Goal: Task Accomplishment & Management: Manage account settings

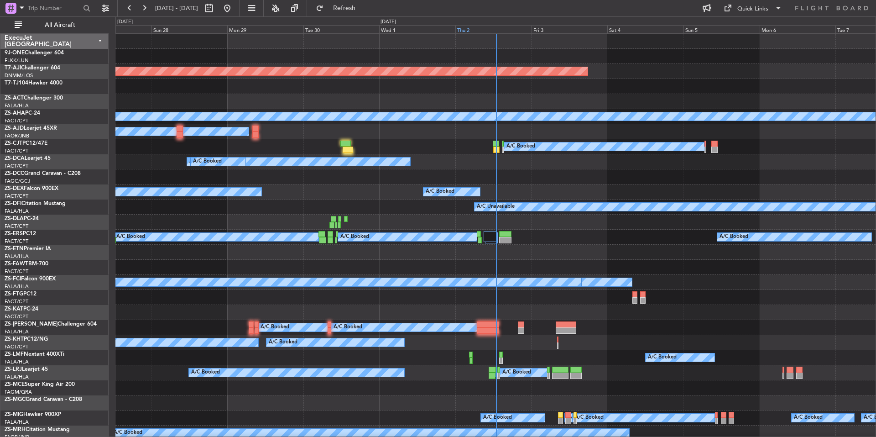
click at [474, 31] on div "Thu 2" at bounding box center [493, 29] width 76 height 8
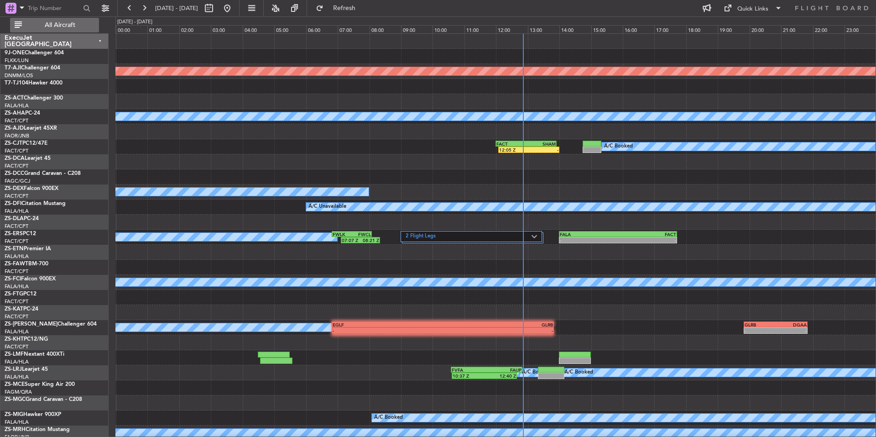
click at [66, 23] on span "All Aircraft" at bounding box center [60, 25] width 73 height 6
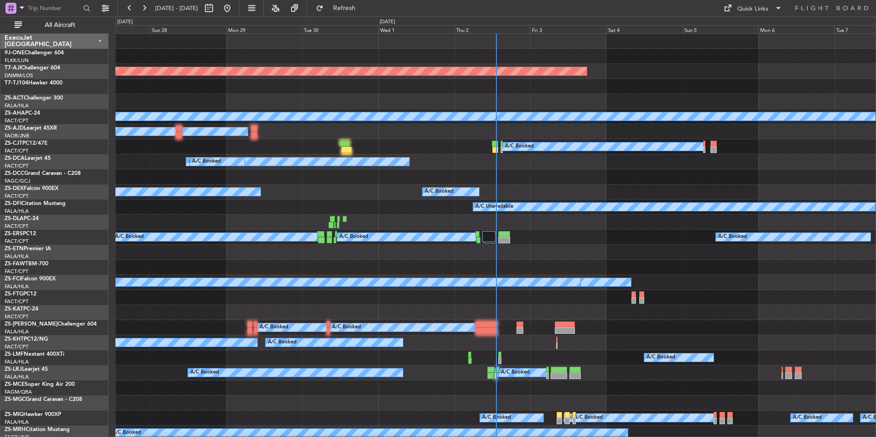
click at [482, 27] on div "Thu 2" at bounding box center [492, 29] width 76 height 8
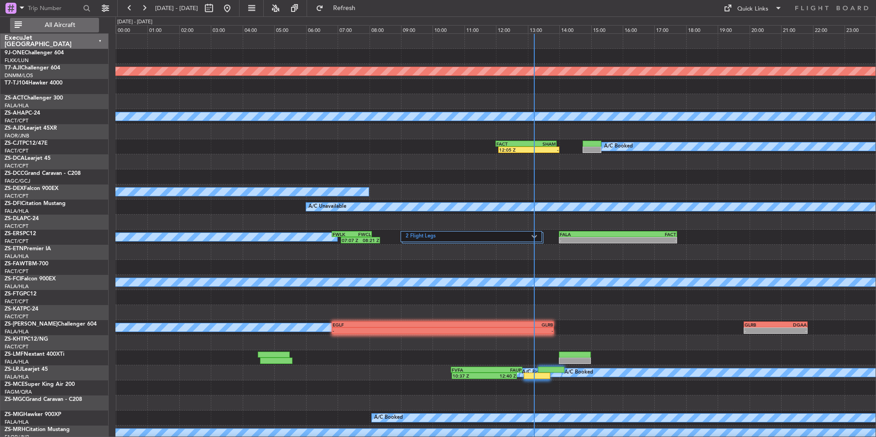
click at [80, 21] on button "All Aircraft" at bounding box center [54, 25] width 89 height 15
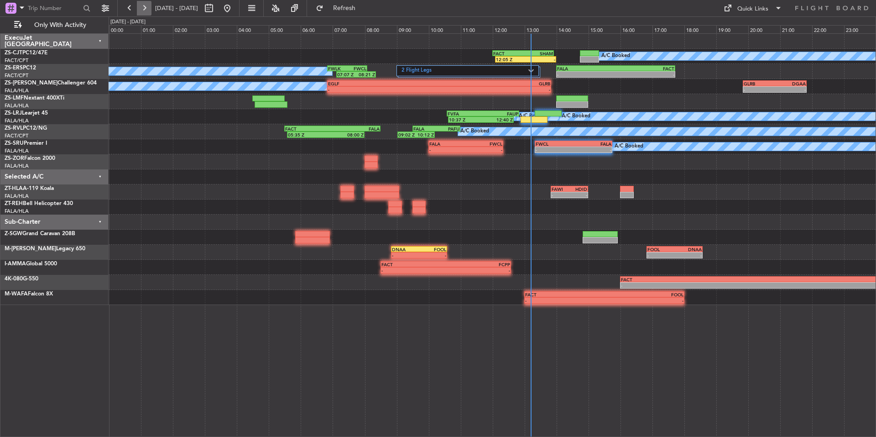
click at [141, 8] on button at bounding box center [144, 8] width 15 height 15
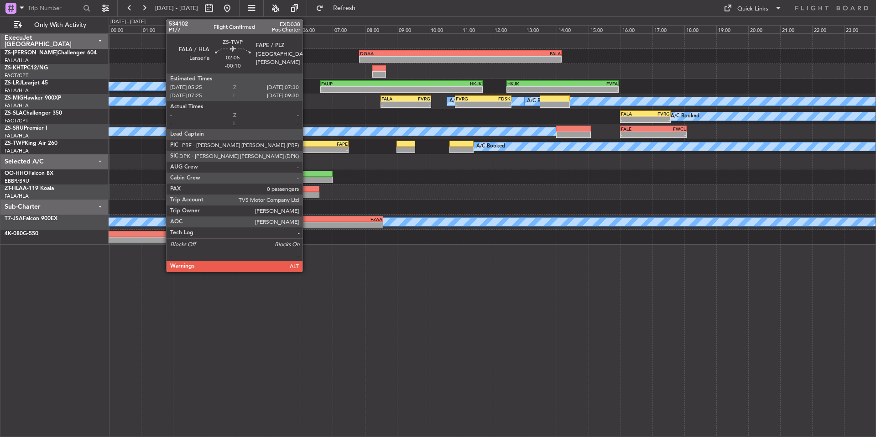
click at [307, 150] on div "-" at bounding box center [299, 149] width 32 height 5
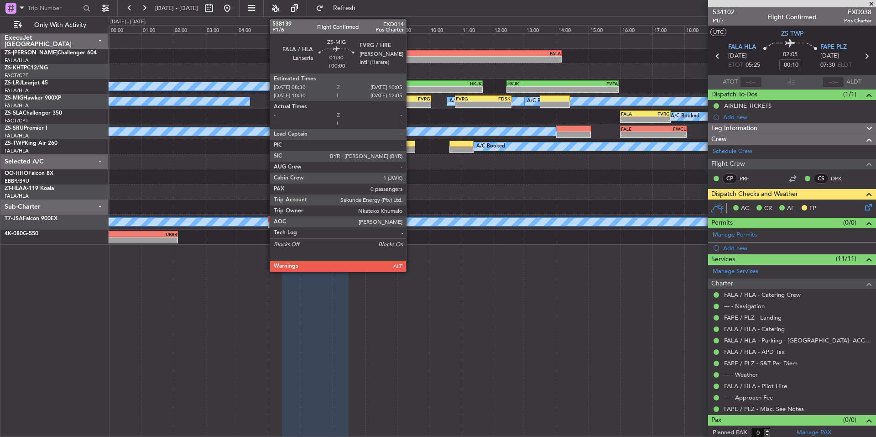
click at [410, 102] on div "-" at bounding box center [418, 104] width 25 height 5
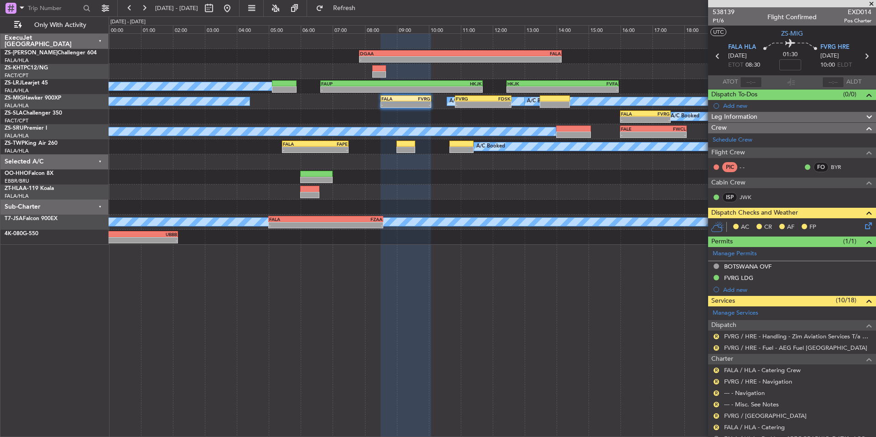
click at [872, 1] on span at bounding box center [871, 4] width 9 height 8
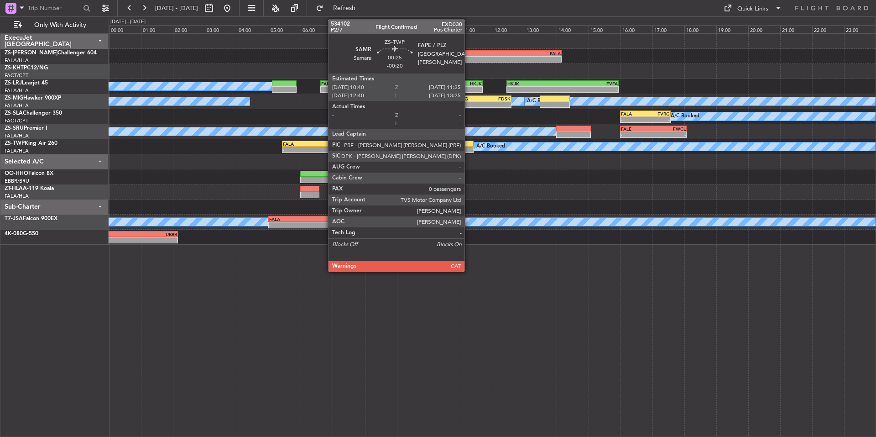
click at [468, 147] on div at bounding box center [461, 149] width 24 height 6
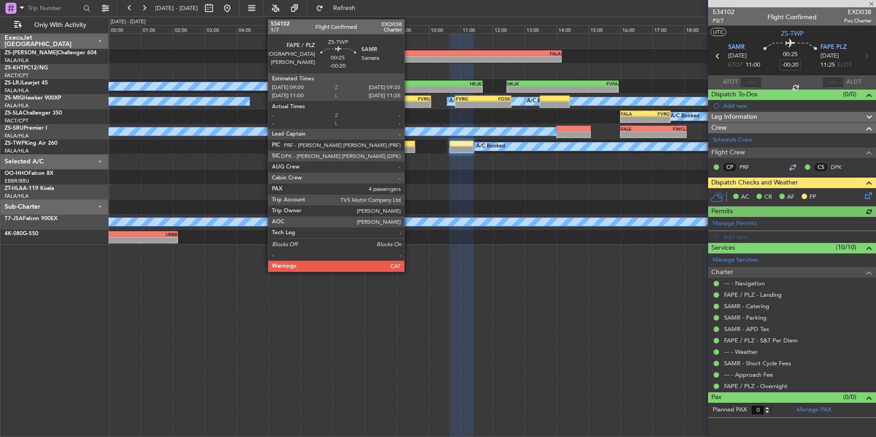
click at [408, 147] on div at bounding box center [406, 149] width 19 height 6
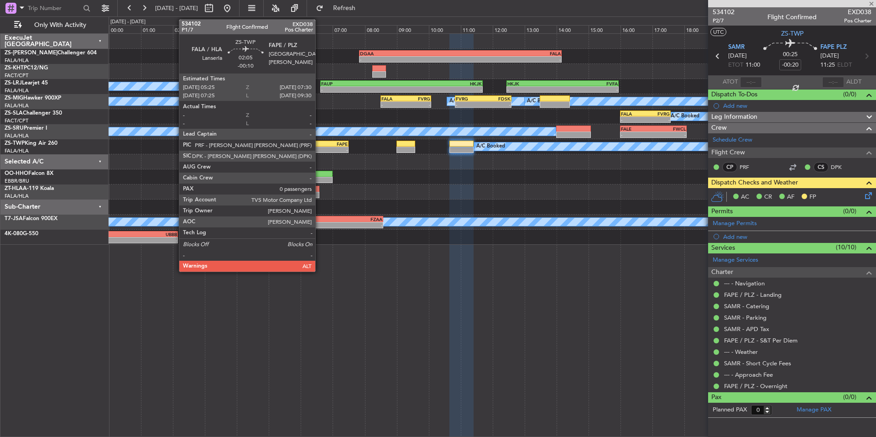
type input "4"
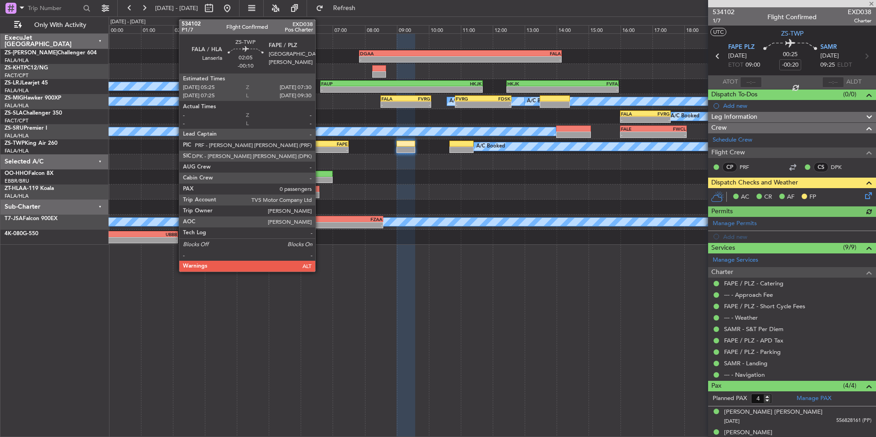
click at [319, 145] on div "FAPE" at bounding box center [331, 143] width 32 height 5
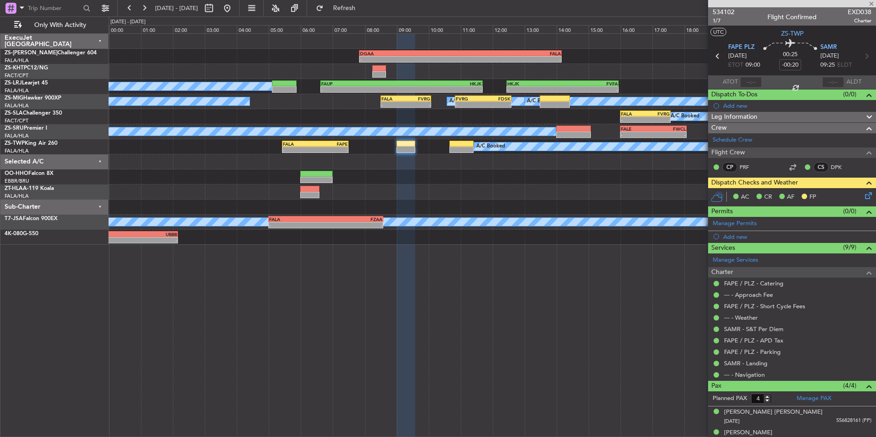
type input "-00:10"
type input "0"
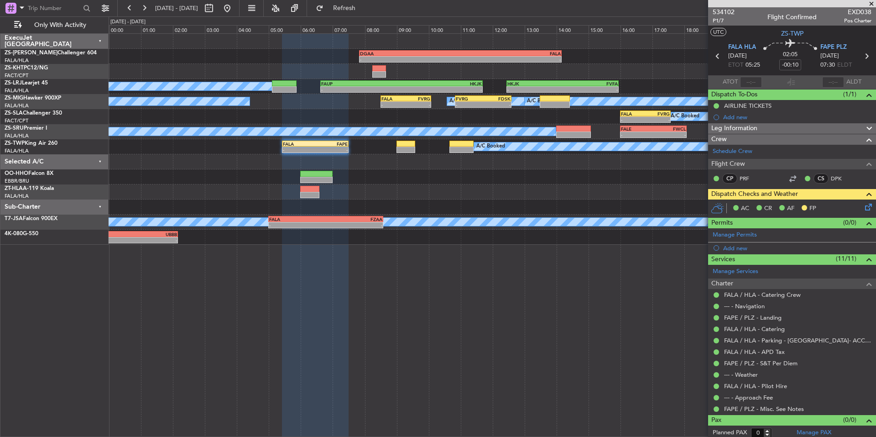
click at [871, 3] on span at bounding box center [871, 4] width 9 height 8
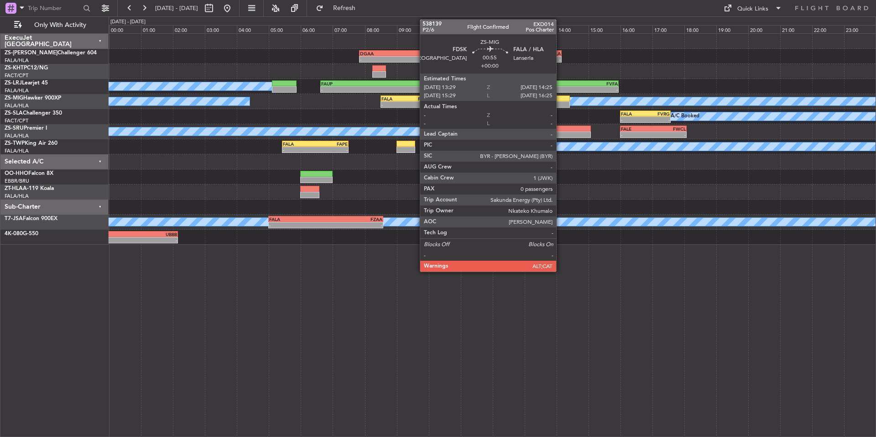
click at [560, 99] on div at bounding box center [555, 98] width 30 height 6
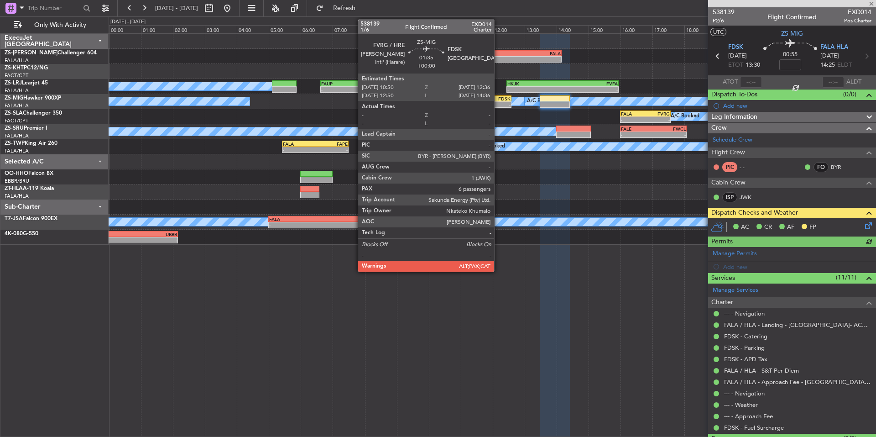
click at [497, 102] on div "-" at bounding box center [496, 104] width 27 height 5
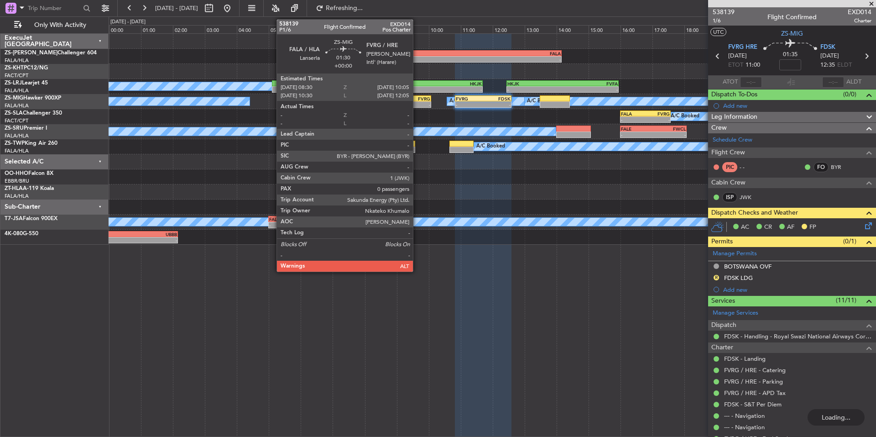
click at [417, 96] on div "FVRG" at bounding box center [418, 98] width 25 height 5
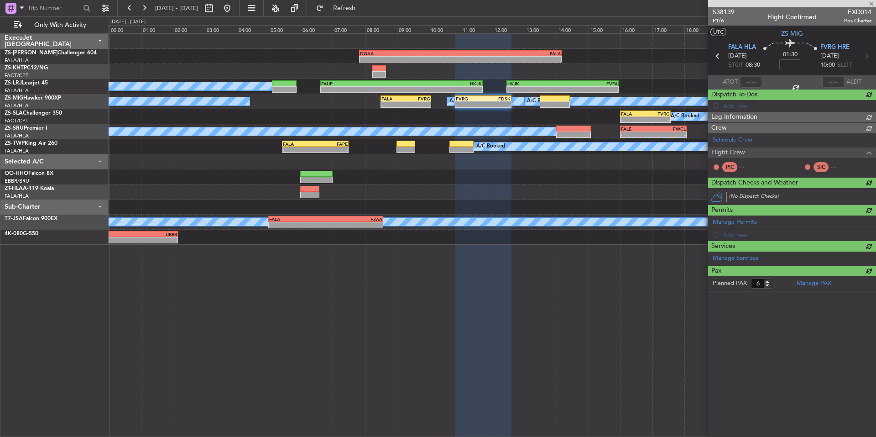
type input "0"
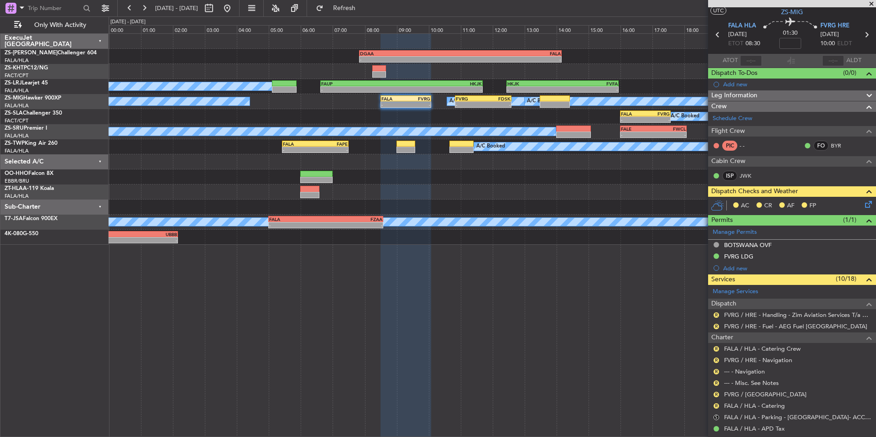
scroll to position [76, 0]
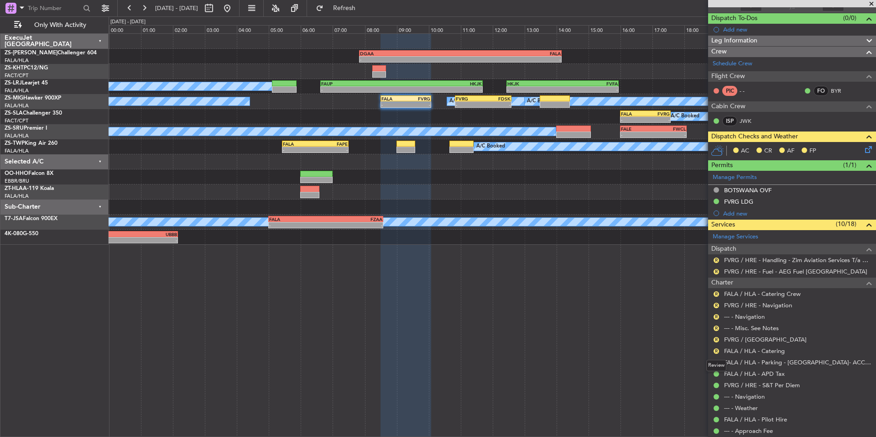
click at [716, 361] on div "Review" at bounding box center [716, 365] width 20 height 11
click at [715, 350] on button "R" at bounding box center [716, 350] width 5 height 5
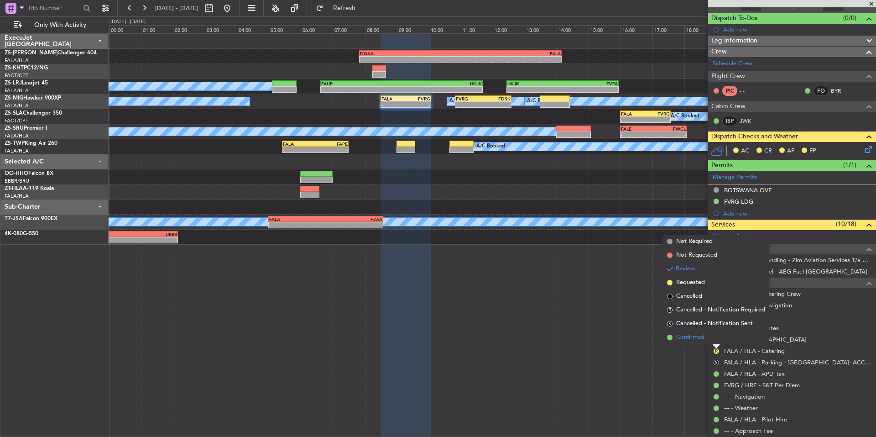
click at [679, 335] on span "Confirmed" at bounding box center [690, 337] width 28 height 9
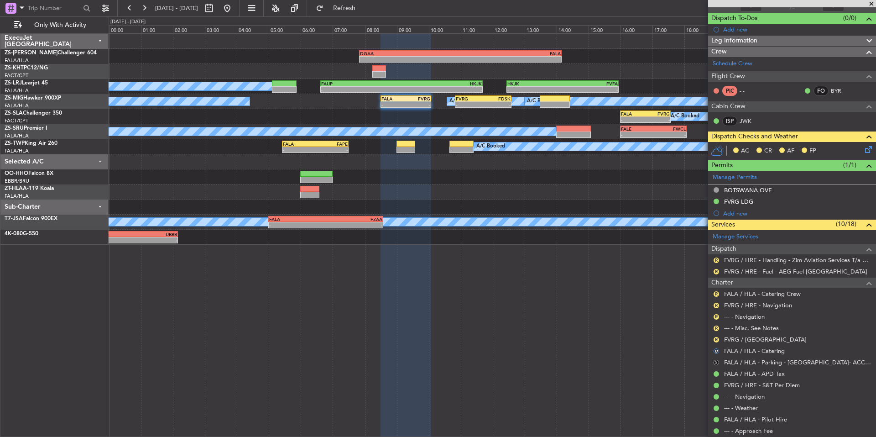
click at [716, 361] on button "S" at bounding box center [716, 362] width 5 height 5
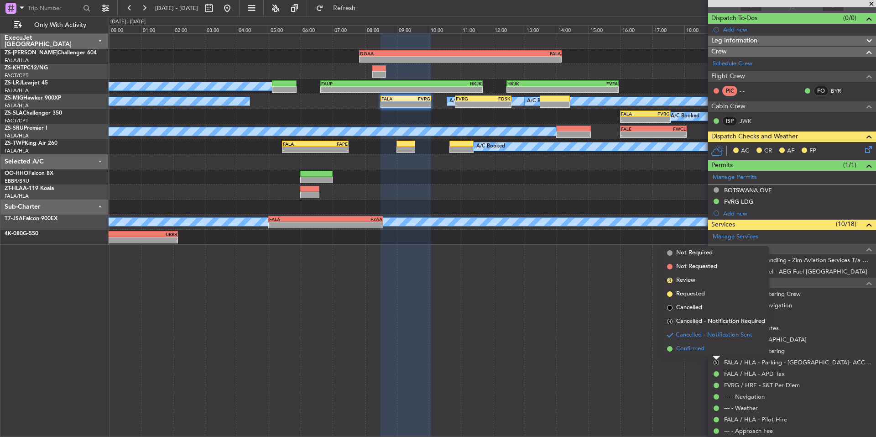
click at [696, 351] on span "Confirmed" at bounding box center [690, 348] width 28 height 9
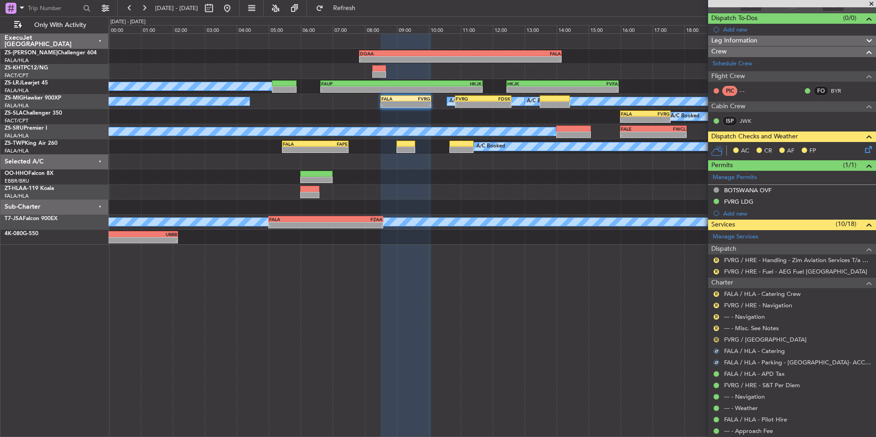
click at [716, 339] on button "R" at bounding box center [716, 339] width 5 height 5
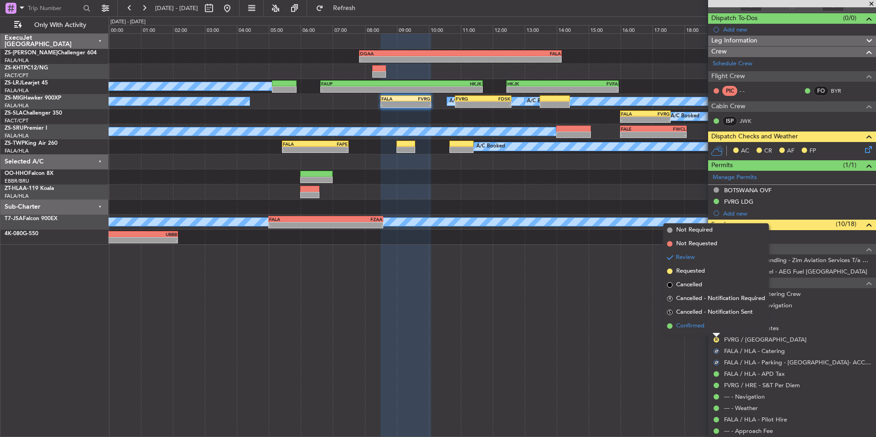
click at [701, 329] on span "Confirmed" at bounding box center [690, 325] width 28 height 9
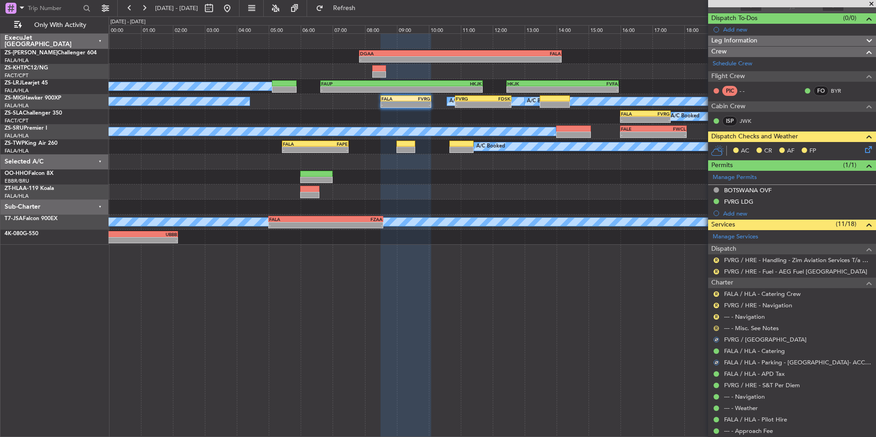
click at [715, 328] on button "R" at bounding box center [716, 327] width 5 height 5
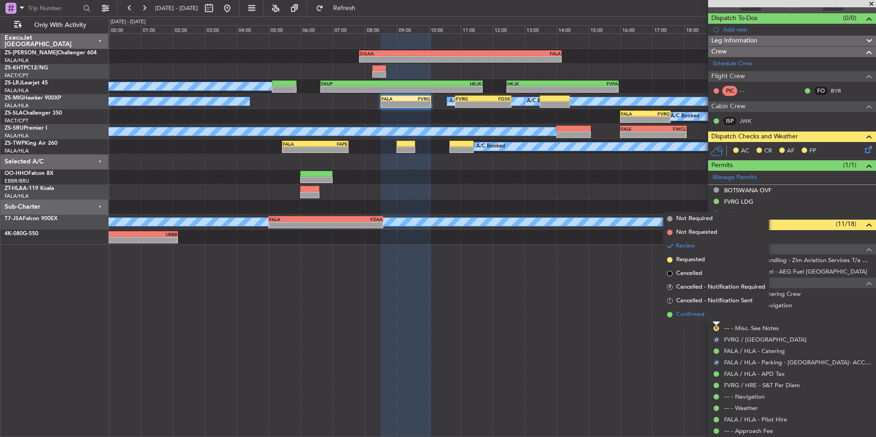
click at [704, 314] on span "Confirmed" at bounding box center [690, 314] width 28 height 9
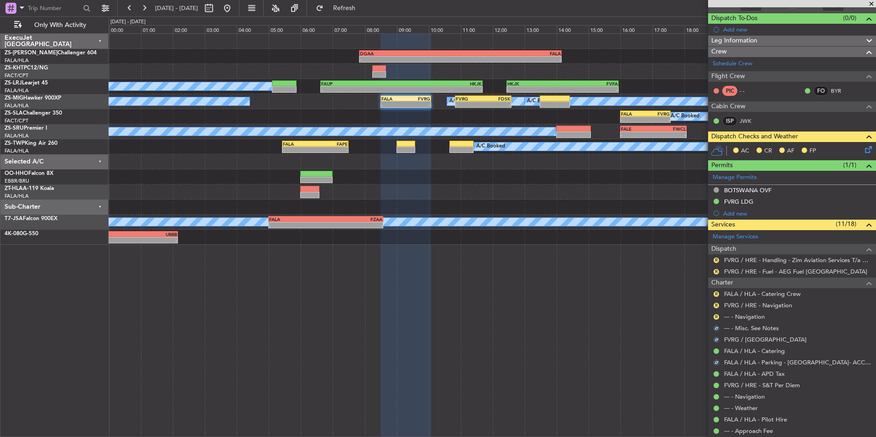
click at [718, 313] on div "R" at bounding box center [716, 316] width 7 height 7
click at [718, 318] on button "R" at bounding box center [716, 316] width 5 height 5
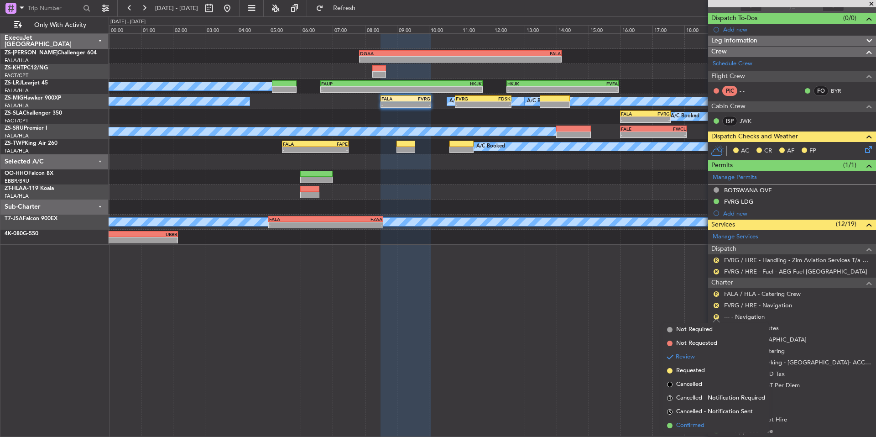
click at [693, 422] on span "Confirmed" at bounding box center [690, 425] width 28 height 9
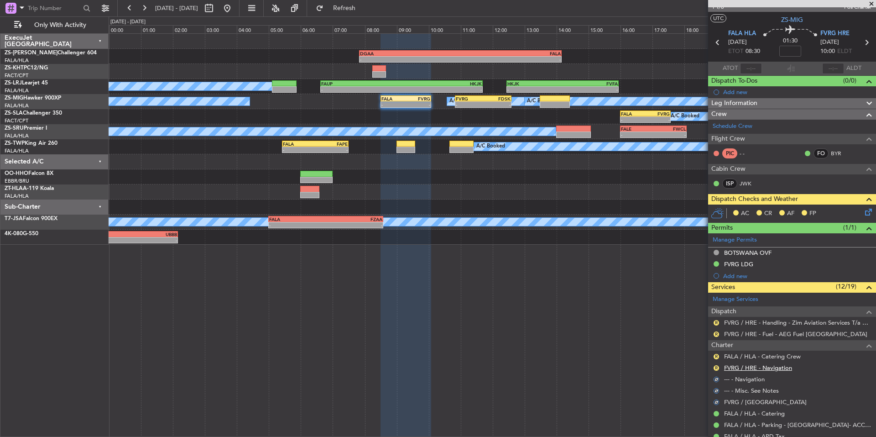
scroll to position [0, 0]
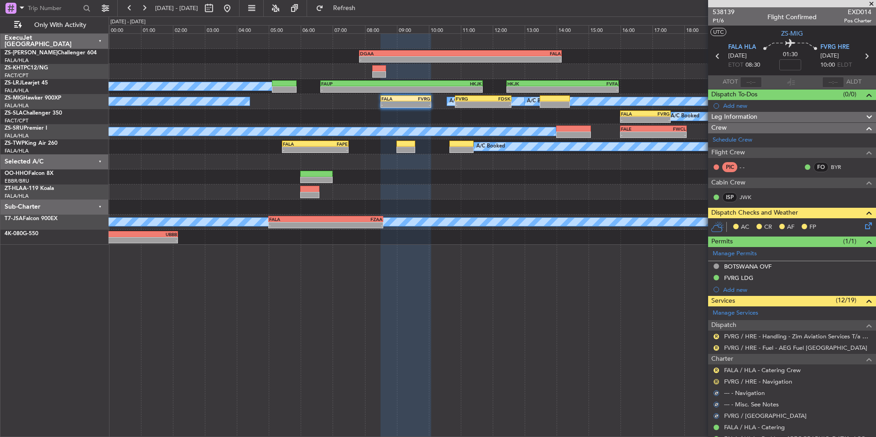
click at [714, 380] on button "R" at bounding box center [716, 381] width 5 height 5
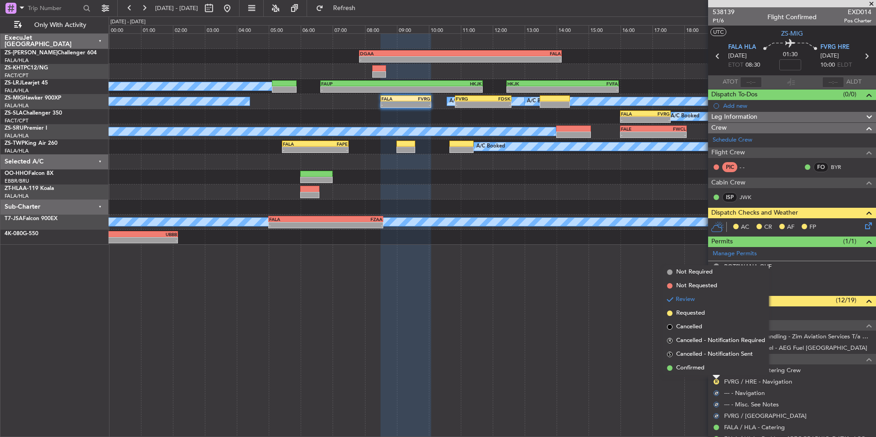
click at [705, 375] on div "- - DGAA 07:50 Z FALA 14:10 Z GLRB 19:50 Z DGAA 21:50 Z - - A/C Booked A/C Book…" at bounding box center [493, 234] width 768 height 403
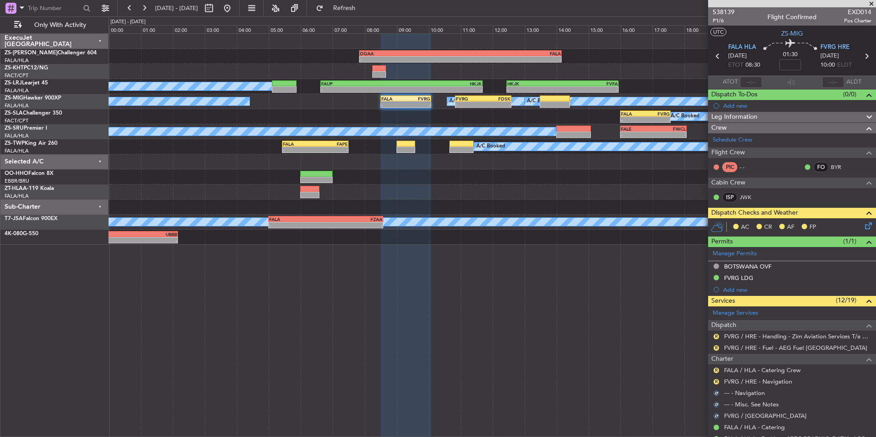
click at [714, 378] on nimbus-traffic-light "R" at bounding box center [716, 381] width 7 height 7
click at [714, 378] on div "R" at bounding box center [716, 381] width 7 height 7
click at [716, 380] on button "R" at bounding box center [716, 381] width 5 height 5
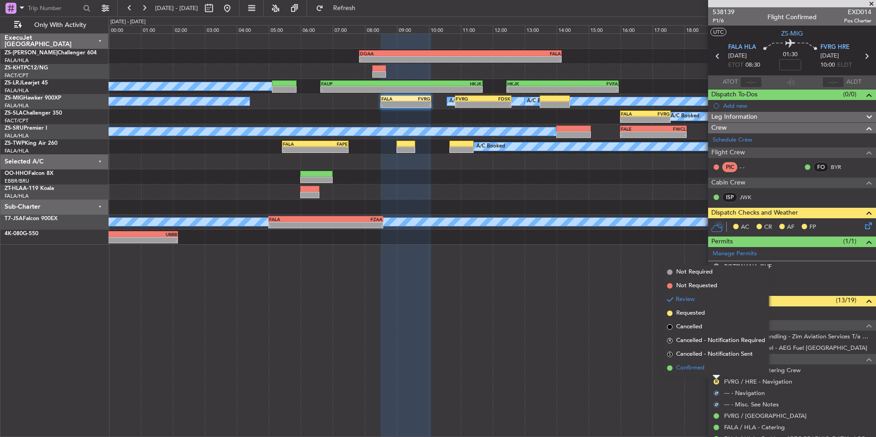
click at [705, 369] on li "Confirmed" at bounding box center [715, 368] width 105 height 14
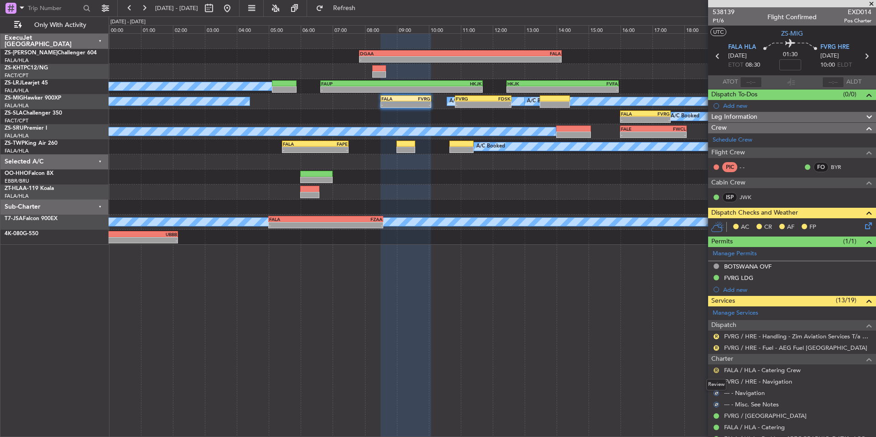
click at [718, 367] on button "R" at bounding box center [716, 369] width 5 height 5
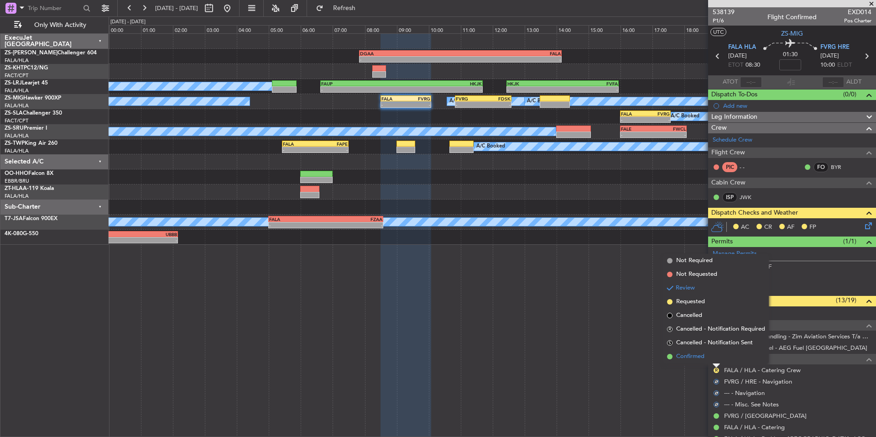
click at [704, 354] on span "Confirmed" at bounding box center [690, 356] width 28 height 9
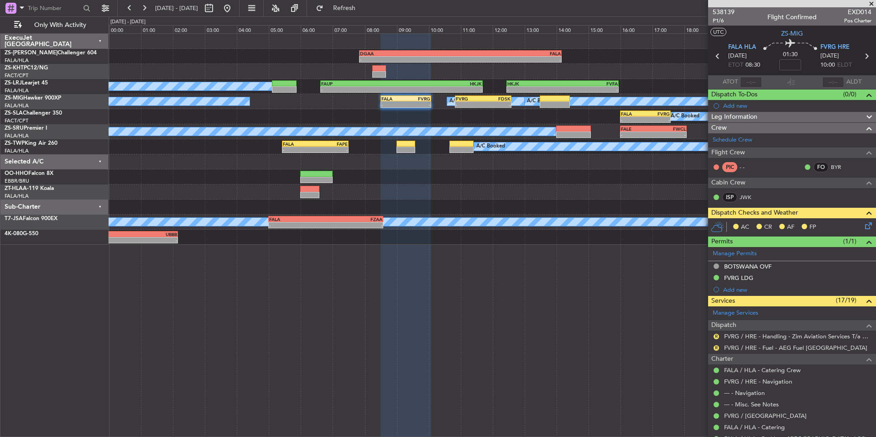
click at [870, 3] on span at bounding box center [871, 4] width 9 height 8
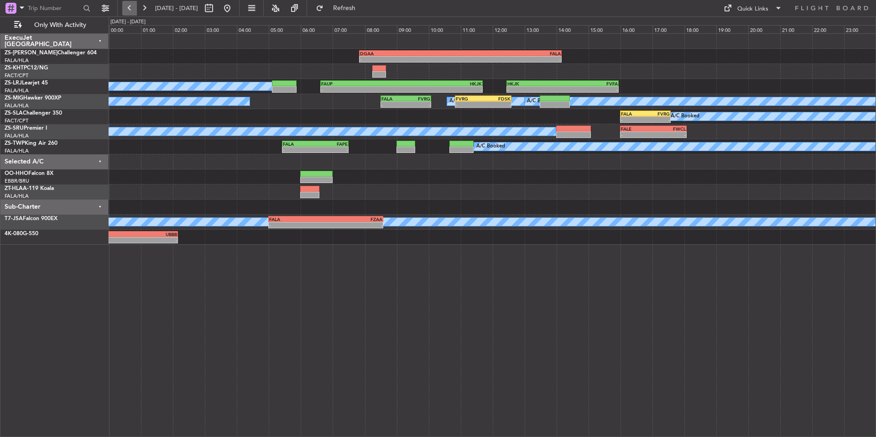
click at [126, 14] on button at bounding box center [129, 8] width 15 height 15
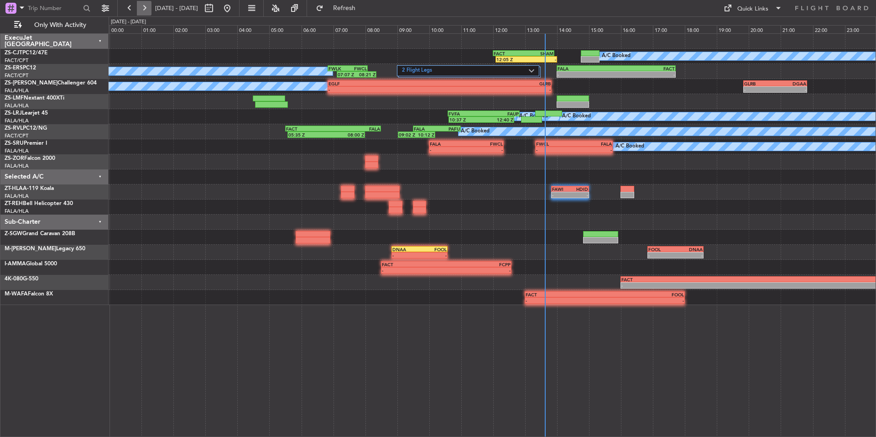
click at [150, 7] on button at bounding box center [144, 8] width 15 height 15
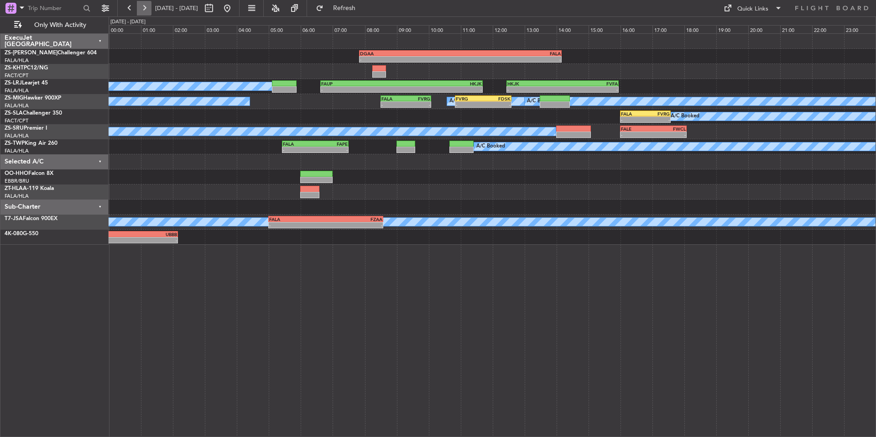
click at [146, 10] on button at bounding box center [144, 8] width 15 height 15
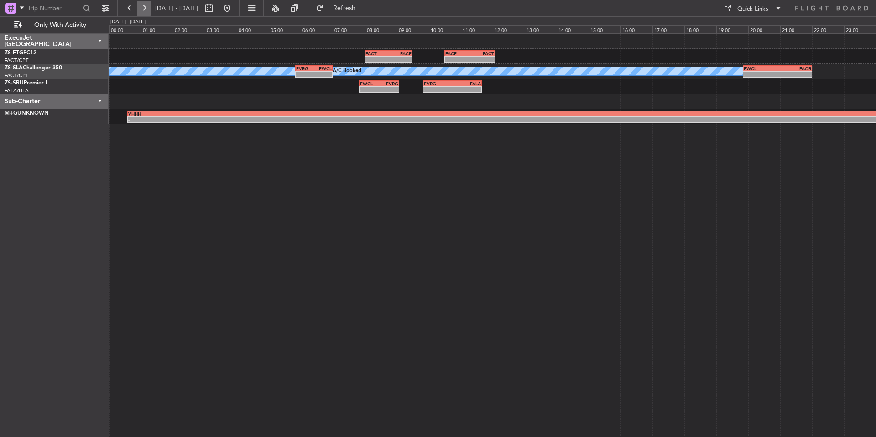
click at [146, 10] on button at bounding box center [144, 8] width 15 height 15
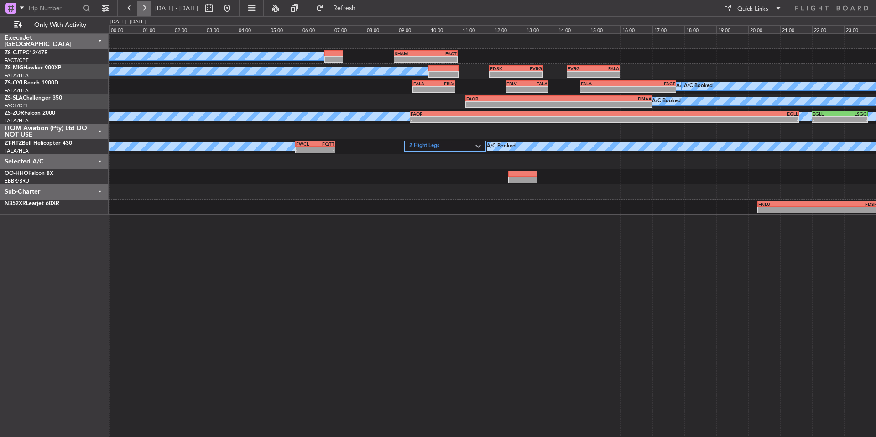
click at [146, 10] on button at bounding box center [144, 8] width 15 height 15
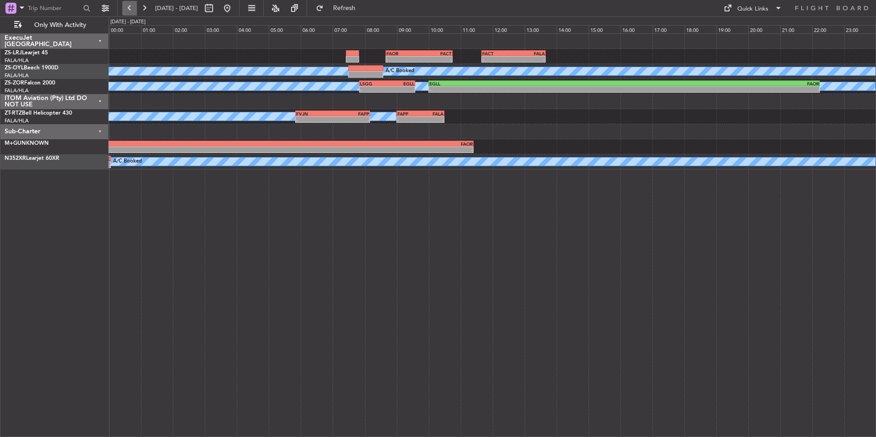
click at [130, 10] on button at bounding box center [129, 8] width 15 height 15
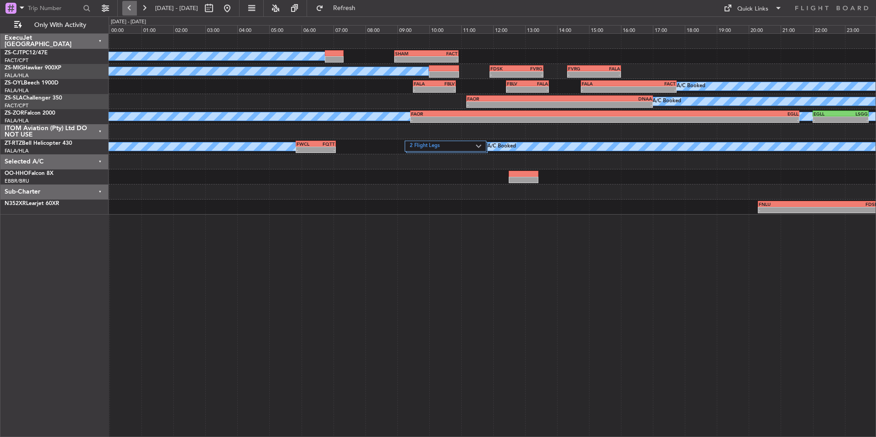
click at [131, 2] on button at bounding box center [129, 8] width 15 height 15
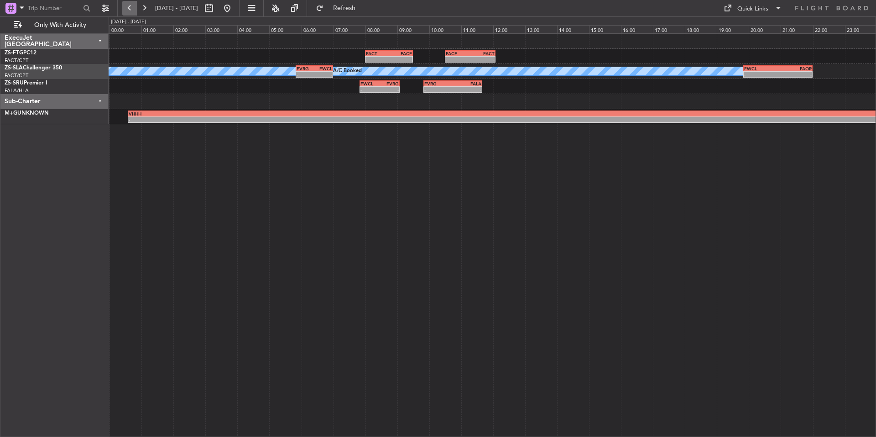
click at [131, 2] on button at bounding box center [129, 8] width 15 height 15
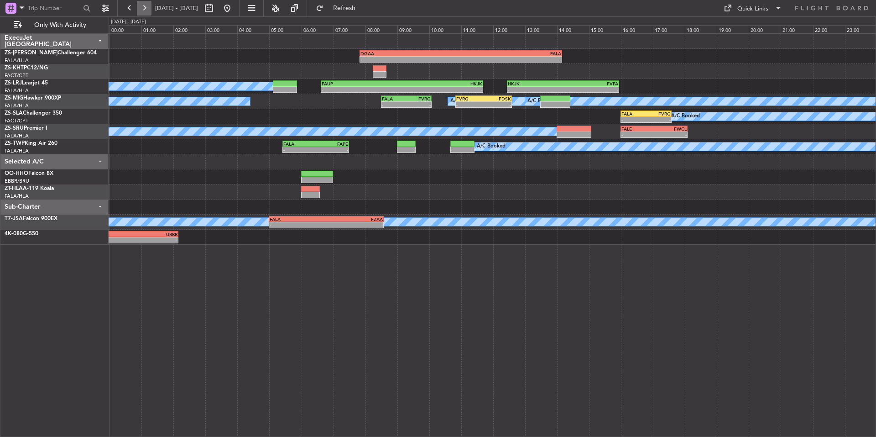
click at [145, 6] on button at bounding box center [144, 8] width 15 height 15
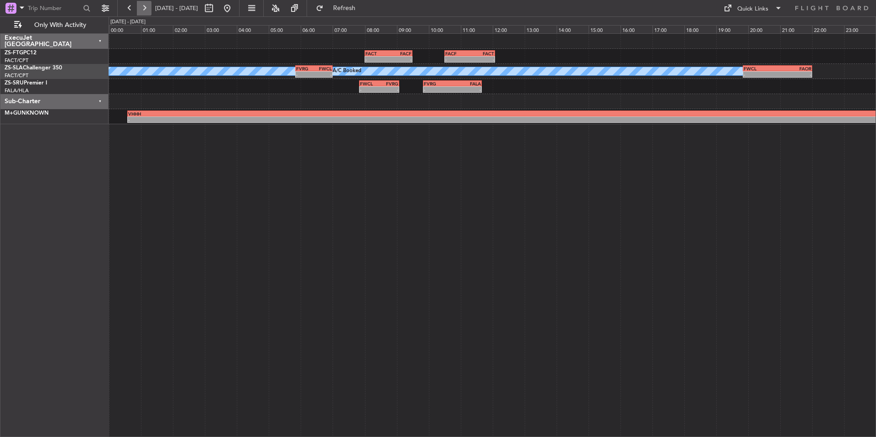
click at [148, 6] on button at bounding box center [144, 8] width 15 height 15
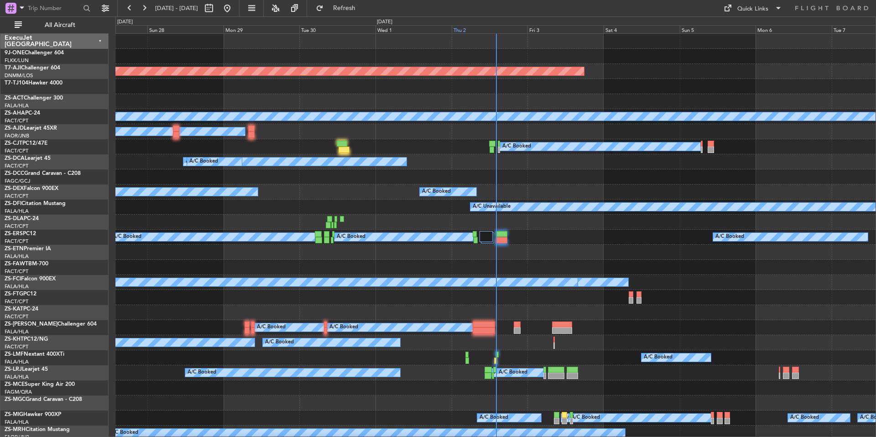
click at [484, 29] on div "Thu 2" at bounding box center [490, 29] width 76 height 8
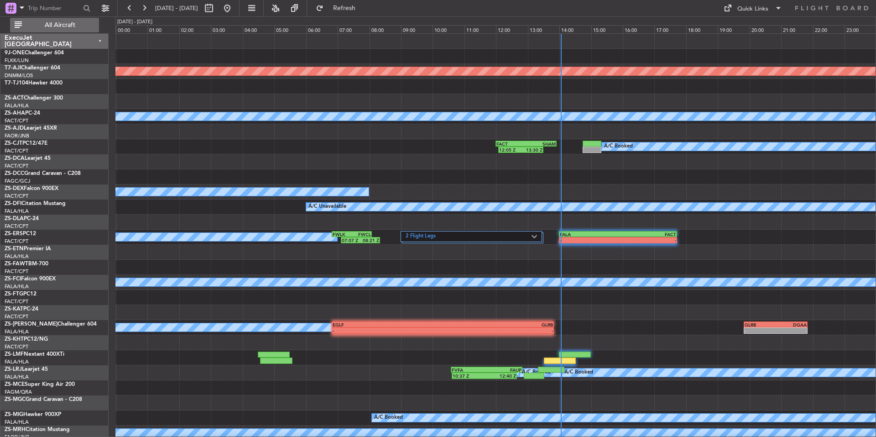
click at [64, 19] on button "All Aircraft" at bounding box center [54, 25] width 89 height 15
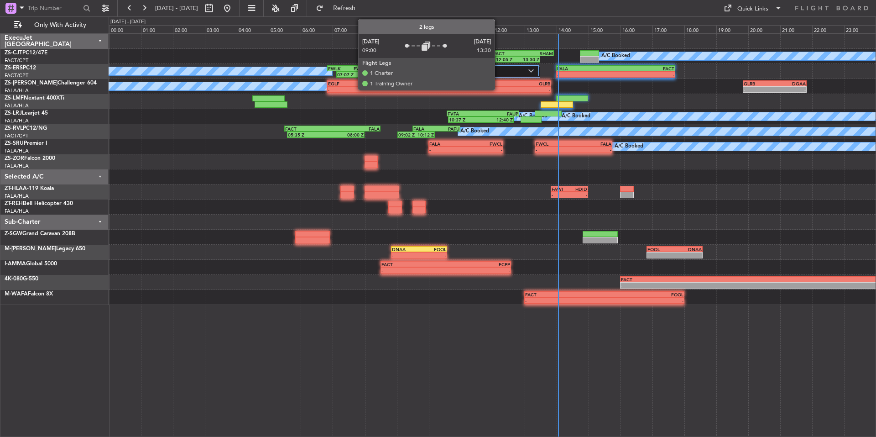
click at [499, 68] on label "2 Flight Legs" at bounding box center [465, 71] width 127 height 8
